Goal: Navigation & Orientation: Find specific page/section

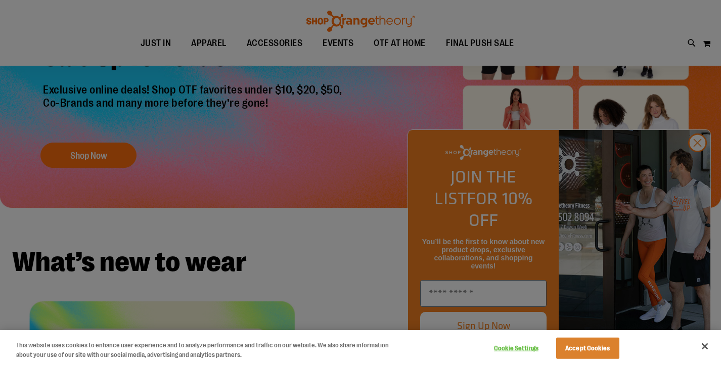
scroll to position [158, 0]
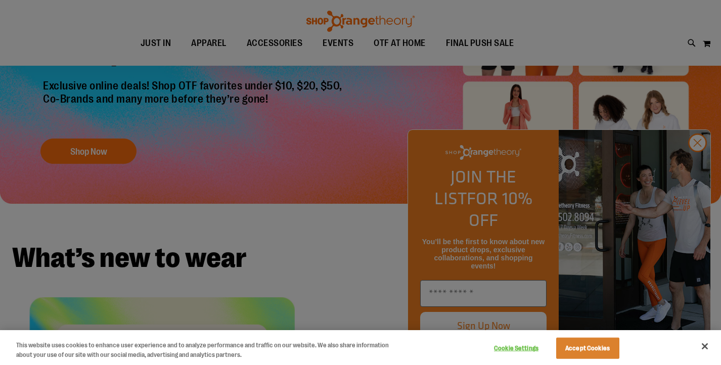
click at [694, 165] on div at bounding box center [360, 182] width 721 height 365
click at [700, 163] on div at bounding box center [360, 182] width 721 height 365
click at [705, 345] on button "Close" at bounding box center [705, 346] width 22 height 22
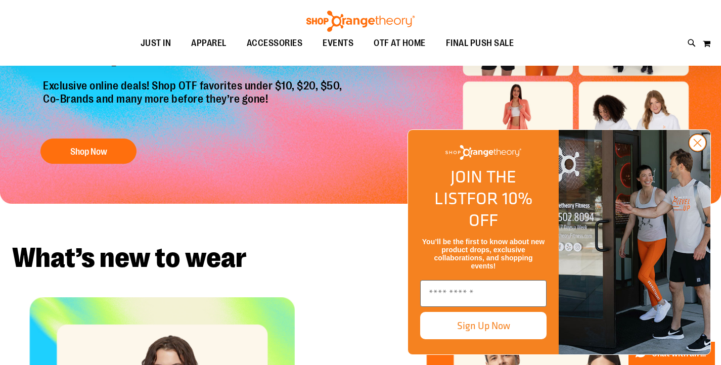
click at [702, 151] on circle "Close dialog" at bounding box center [697, 143] width 17 height 17
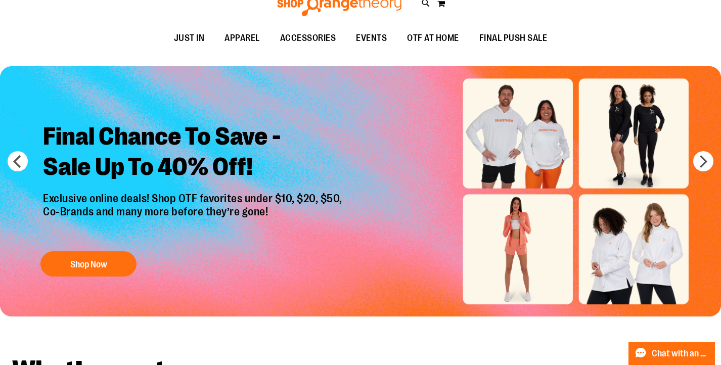
scroll to position [0, 0]
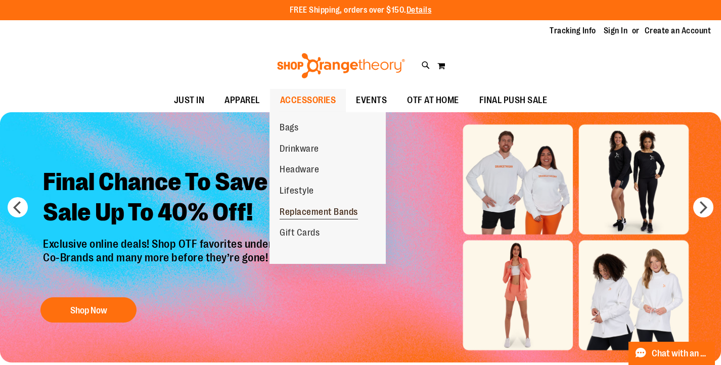
click at [308, 211] on span "Replacement Bands" at bounding box center [319, 213] width 78 height 13
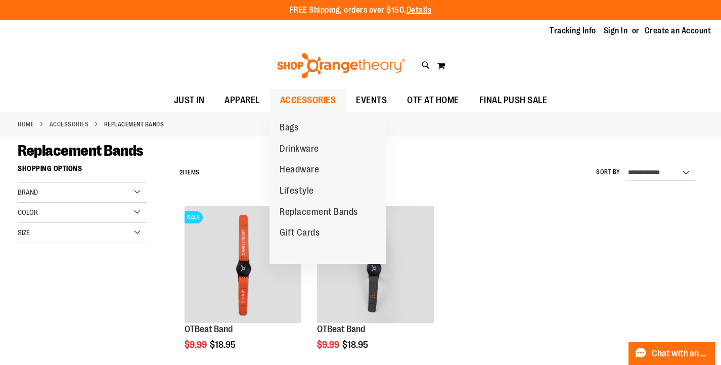
click at [312, 103] on span "ACCESSORIES" at bounding box center [308, 100] width 56 height 23
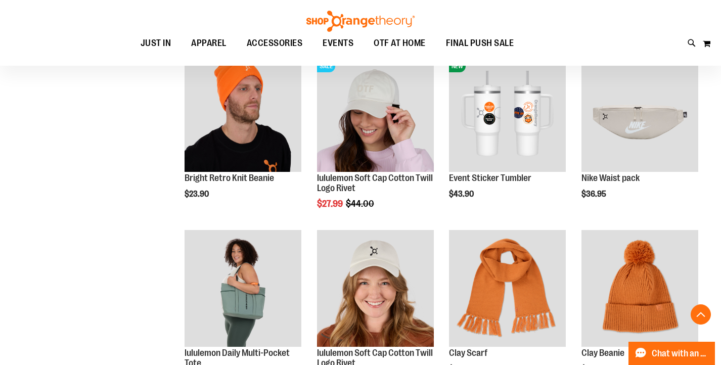
scroll to position [691, 0]
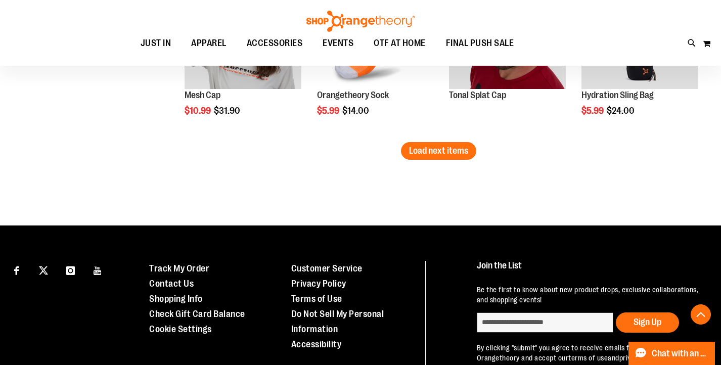
scroll to position [1635, 0]
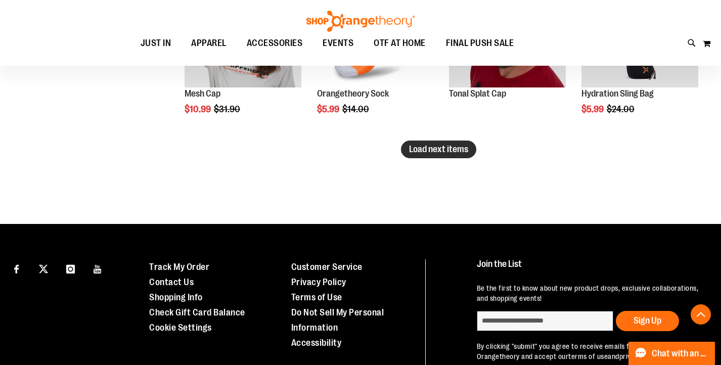
click at [454, 146] on span "Load next items" at bounding box center [438, 149] width 59 height 10
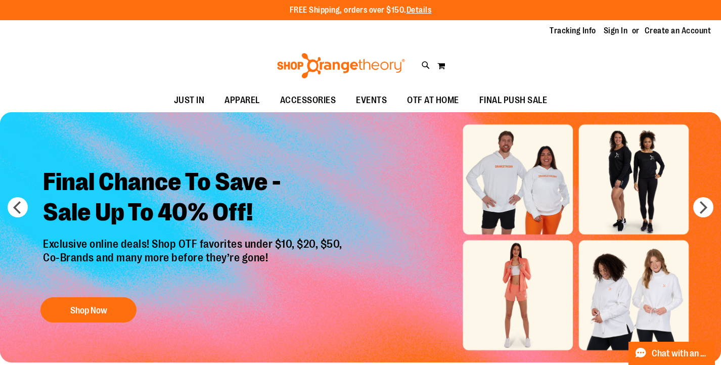
scroll to position [3, 0]
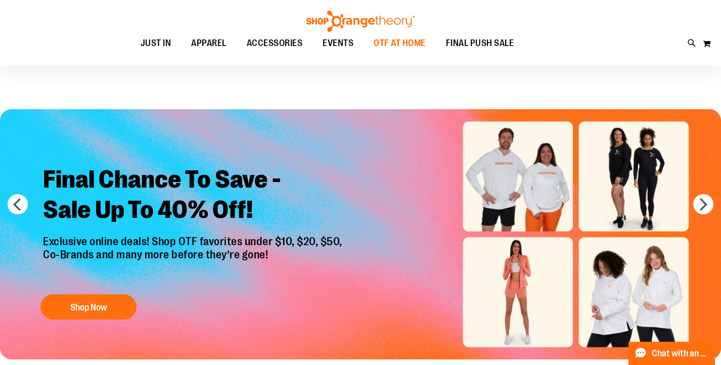
click at [390, 45] on span "OTF AT HOME" at bounding box center [400, 43] width 52 height 23
